Goal: Task Accomplishment & Management: Use online tool/utility

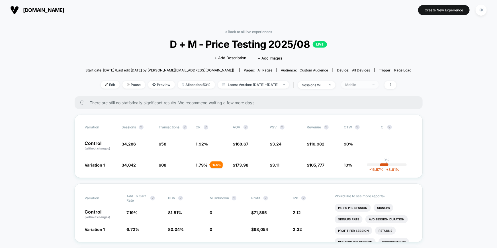
click at [363, 85] on div "Mobile" at bounding box center [356, 85] width 23 height 4
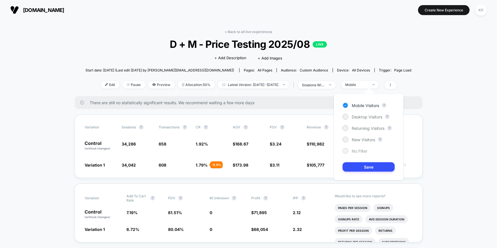
click at [358, 149] on span "No Filter" at bounding box center [359, 151] width 16 height 5
click at [368, 165] on button "Save" at bounding box center [368, 166] width 52 height 9
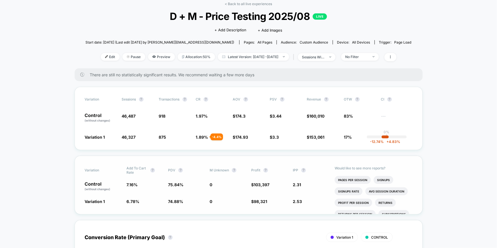
scroll to position [11, 0]
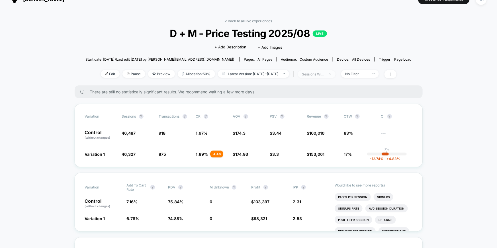
click at [335, 75] on span "sessions with impression" at bounding box center [317, 74] width 38 height 8
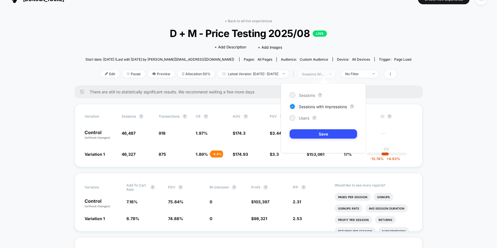
click at [325, 75] on div "sessions with impression" at bounding box center [313, 74] width 23 height 4
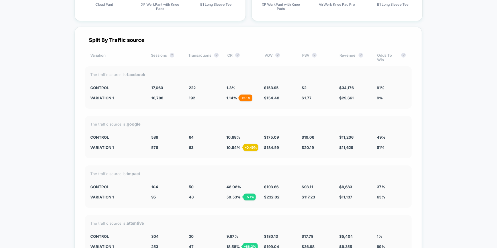
scroll to position [1268, 0]
